Goal: Task Accomplishment & Management: Complete application form

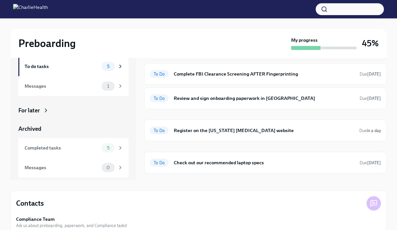
scroll to position [43, 0]
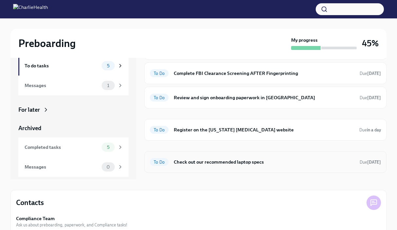
click at [225, 167] on div "To Do Check out our recommended laptop specs Due [DATE]" at bounding box center [265, 162] width 243 height 22
click at [225, 161] on h6 "Check out our recommended laptop specs" at bounding box center [264, 161] width 181 height 7
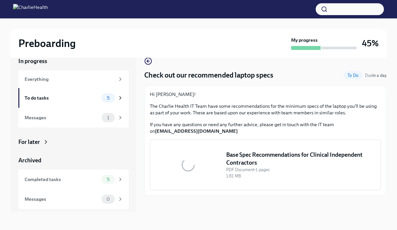
scroll to position [11, 0]
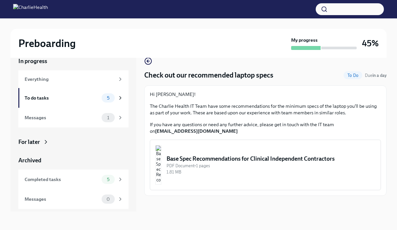
click at [225, 161] on div "Base Spec Recommendations for Clinical Independent Contractors" at bounding box center [271, 159] width 209 height 8
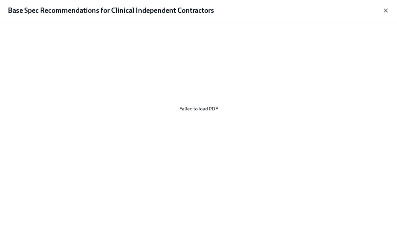
click at [386, 11] on icon "button" at bounding box center [386, 10] width 7 height 7
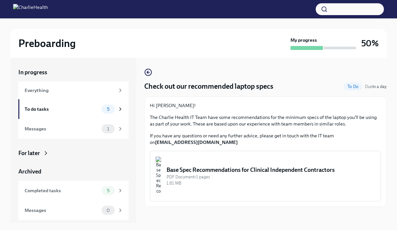
scroll to position [11, 0]
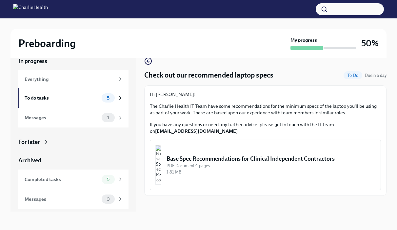
click at [248, 154] on button "Base Spec Recommendations for Clinical Independent Contractors PDF Document • 1…" at bounding box center [265, 164] width 231 height 51
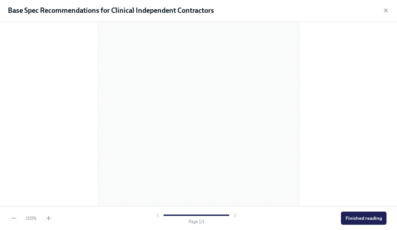
scroll to position [87, 0]
click at [359, 219] on span "Finished reading" at bounding box center [364, 218] width 36 height 7
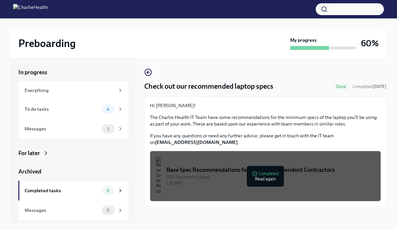
scroll to position [11, 0]
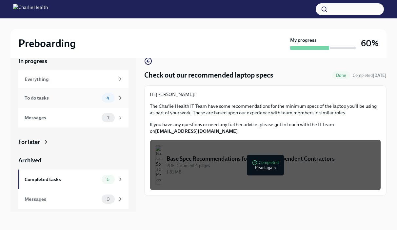
click at [109, 96] on span "4" at bounding box center [108, 98] width 11 height 5
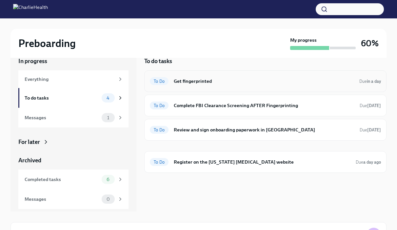
click at [204, 81] on h6 "Get fingerprinted" at bounding box center [264, 80] width 181 height 7
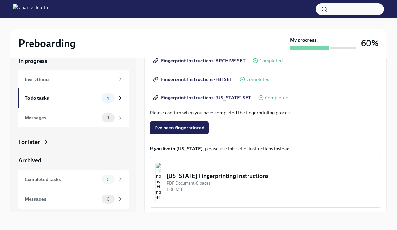
scroll to position [126, 0]
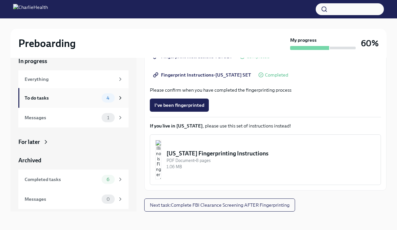
click at [65, 99] on div "To do tasks" at bounding box center [62, 97] width 75 height 7
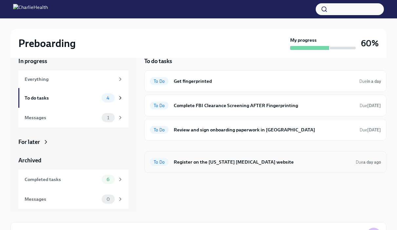
click at [256, 162] on h6 "Register on the [US_STATE] [MEDICAL_DATA] website" at bounding box center [262, 161] width 177 height 7
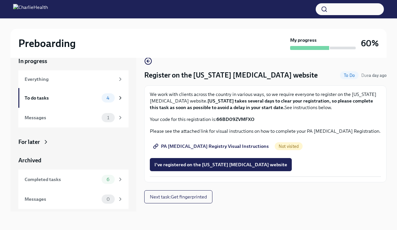
click at [245, 146] on span "PA [MEDICAL_DATA] Registry Visual Instructions" at bounding box center [212, 146] width 115 height 7
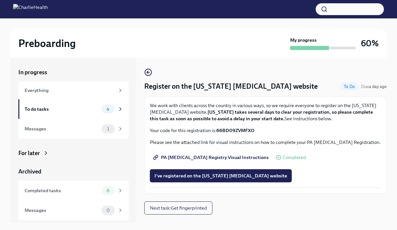
scroll to position [11, 0]
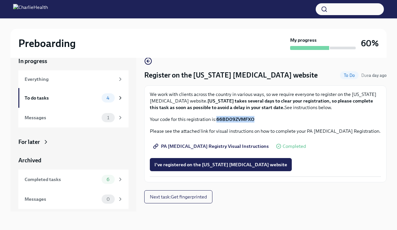
drag, startPoint x: 261, startPoint y: 118, endPoint x: 218, endPoint y: 118, distance: 42.7
click at [218, 118] on p "Your code for this registration is: 66BD09ZVMFXO" at bounding box center [265, 119] width 231 height 7
copy strong "66BD09ZVMFXO"
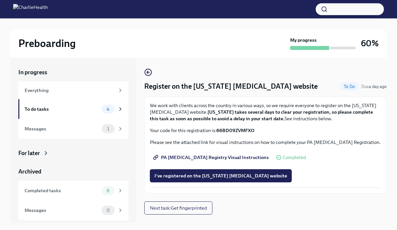
scroll to position [2, 0]
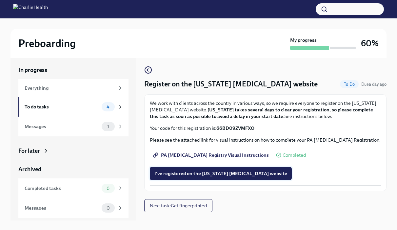
click at [190, 172] on span "I've registered on the [US_STATE] [MEDICAL_DATA] website" at bounding box center [221, 173] width 133 height 7
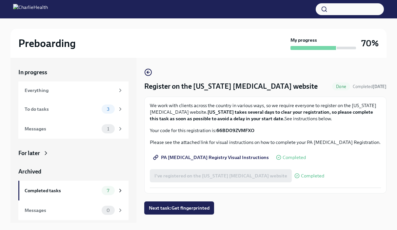
scroll to position [11, 0]
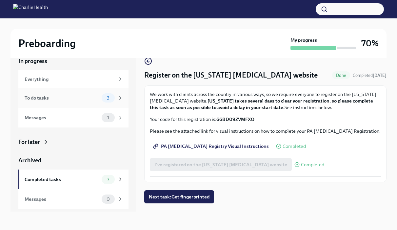
click at [84, 100] on div "To do tasks" at bounding box center [62, 97] width 75 height 7
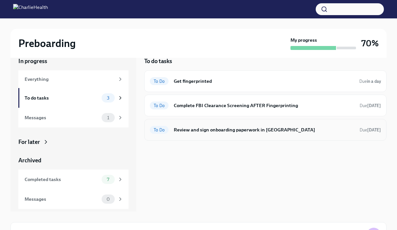
click at [229, 129] on h6 "Review and sign onboarding paperwork in [GEOGRAPHIC_DATA]" at bounding box center [264, 129] width 181 height 7
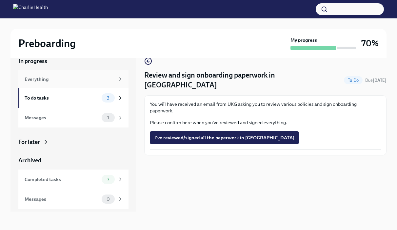
click at [63, 75] on div "Everything" at bounding box center [70, 78] width 90 height 7
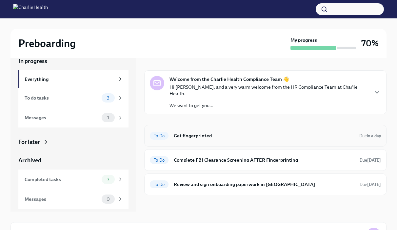
click at [205, 132] on h6 "Get fingerprinted" at bounding box center [264, 135] width 181 height 7
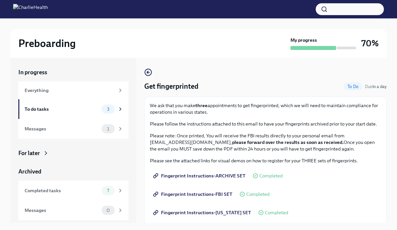
scroll to position [11, 0]
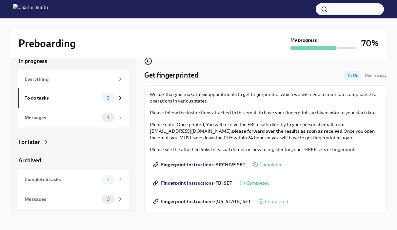
click at [48, 141] on icon at bounding box center [46, 142] width 7 height 7
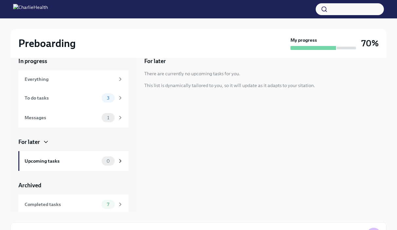
click at [48, 141] on icon at bounding box center [46, 142] width 7 height 7
click at [54, 139] on div "For later" at bounding box center [73, 142] width 110 height 8
